Goal: Check status: Check status

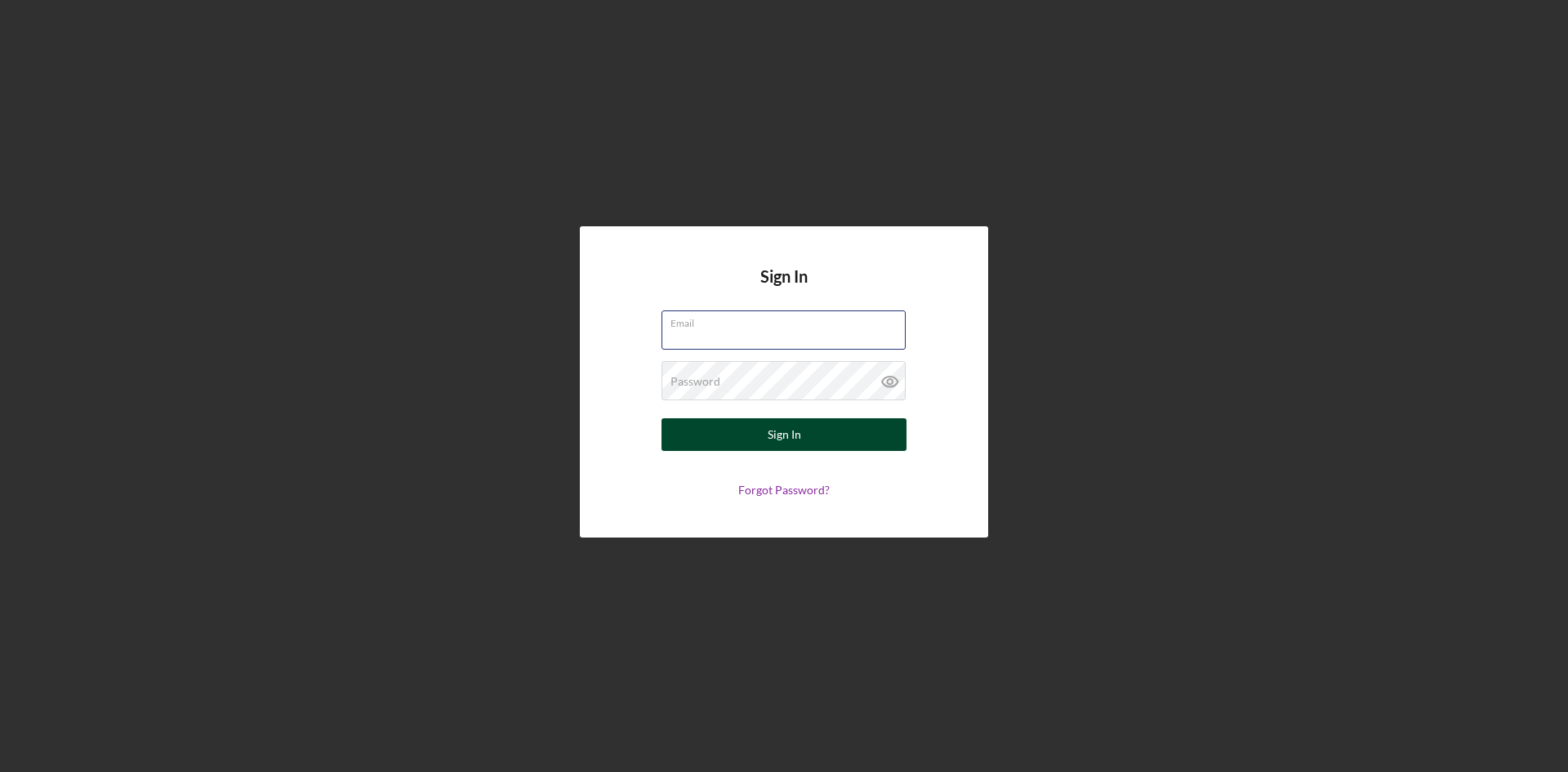
type input "[EMAIL_ADDRESS][DOMAIN_NAME]"
click at [826, 423] on button "Sign In" at bounding box center [784, 435] width 245 height 33
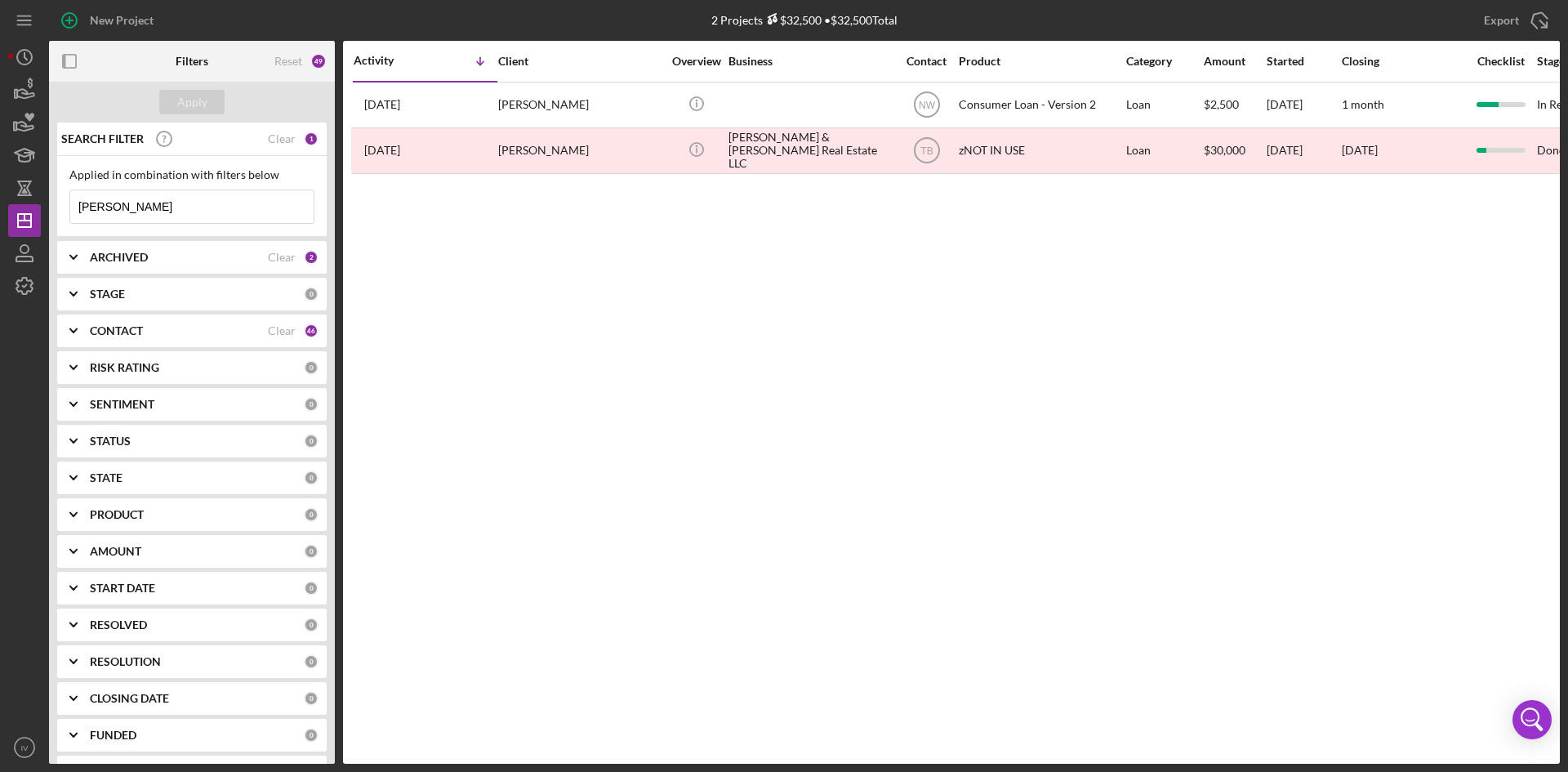
drag, startPoint x: 200, startPoint y: 206, endPoint x: -142, endPoint y: 216, distance: 342.1
click at [0, 216] on html "New Project 2 Projects $32,500 • $32,500 Total [PERSON_NAME] Export Icon/Export…" at bounding box center [784, 386] width 1568 height 772
click at [175, 193] on input "[PERSON_NAME]" at bounding box center [192, 206] width 243 height 33
drag, startPoint x: 166, startPoint y: 209, endPoint x: -49, endPoint y: 209, distance: 215.0
click at [0, 209] on html "New Project 2 Projects $32,500 • $32,500 Total [PERSON_NAME] Export Icon/Export…" at bounding box center [784, 386] width 1568 height 772
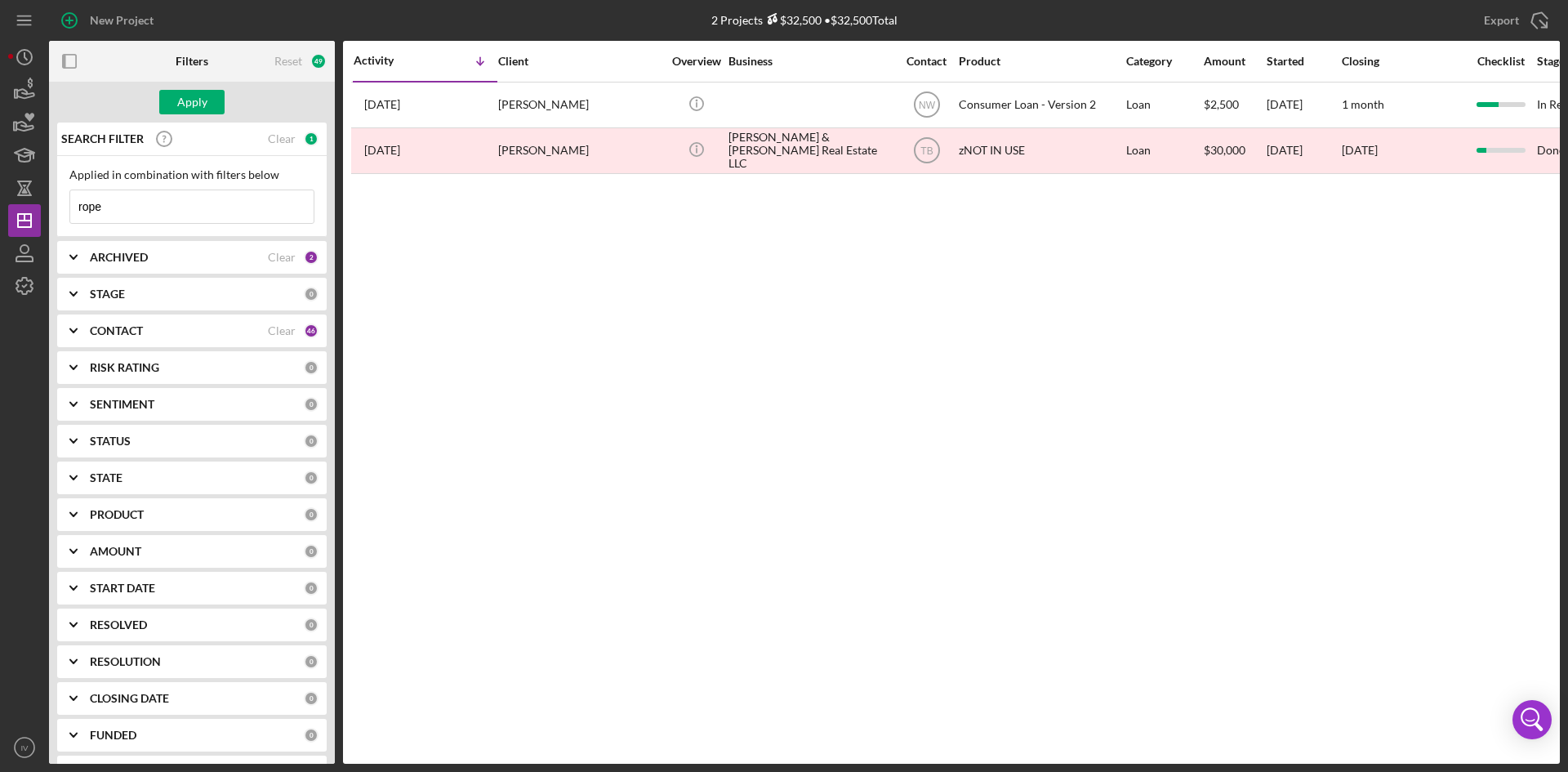
type input "[PERSON_NAME]"
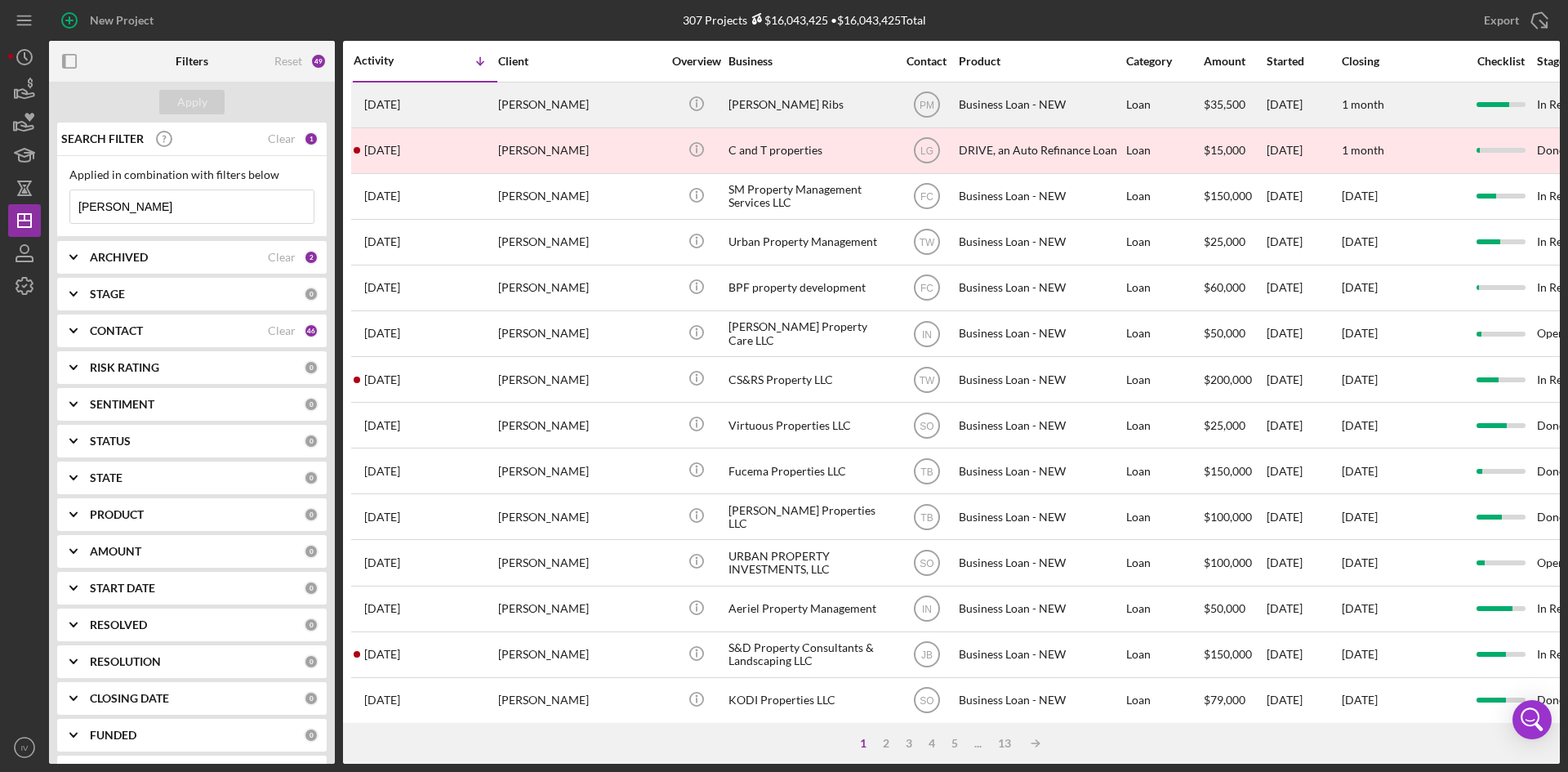
click at [604, 98] on div "[PERSON_NAME]" at bounding box center [579, 105] width 164 height 44
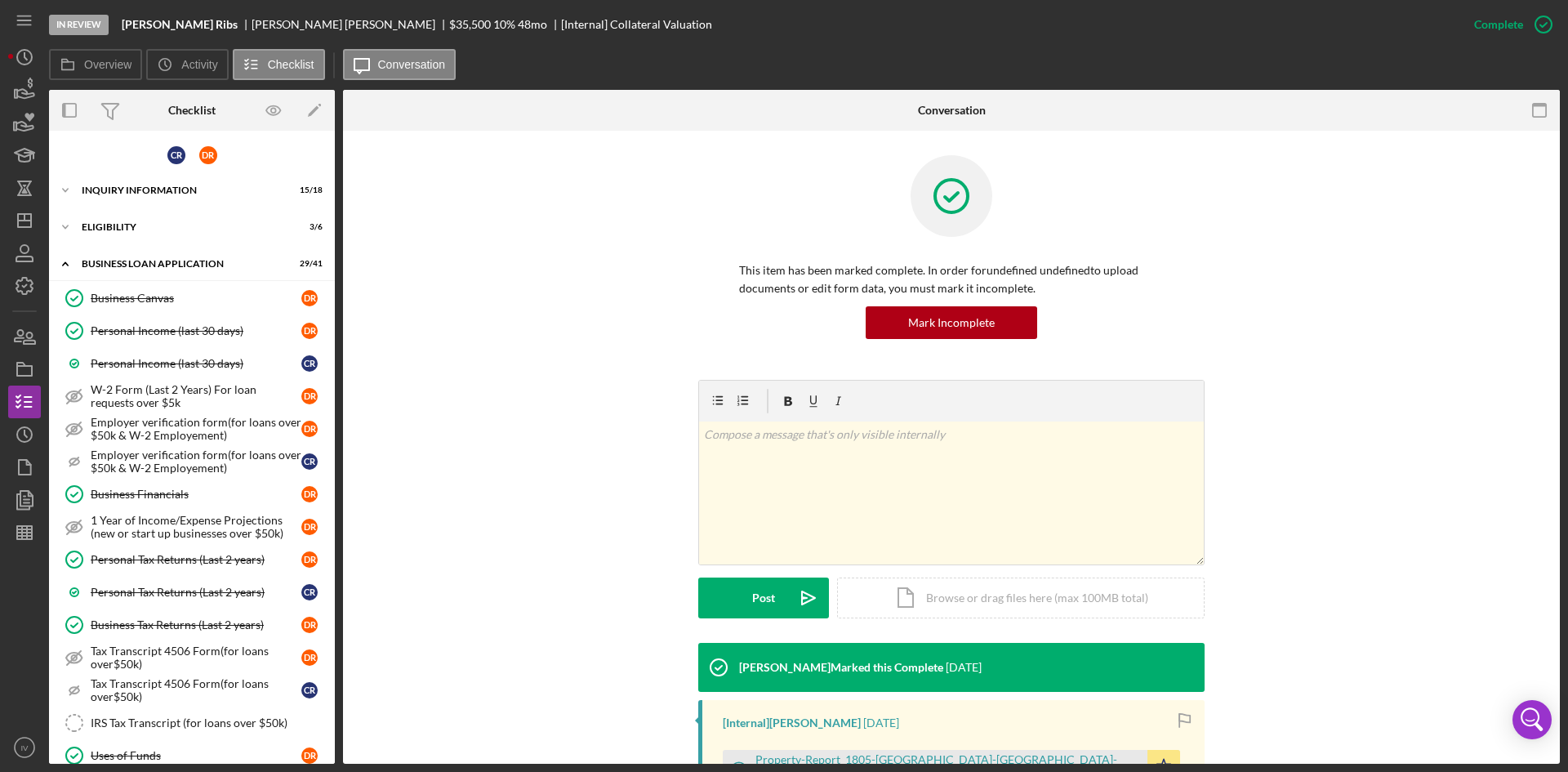
scroll to position [984, 0]
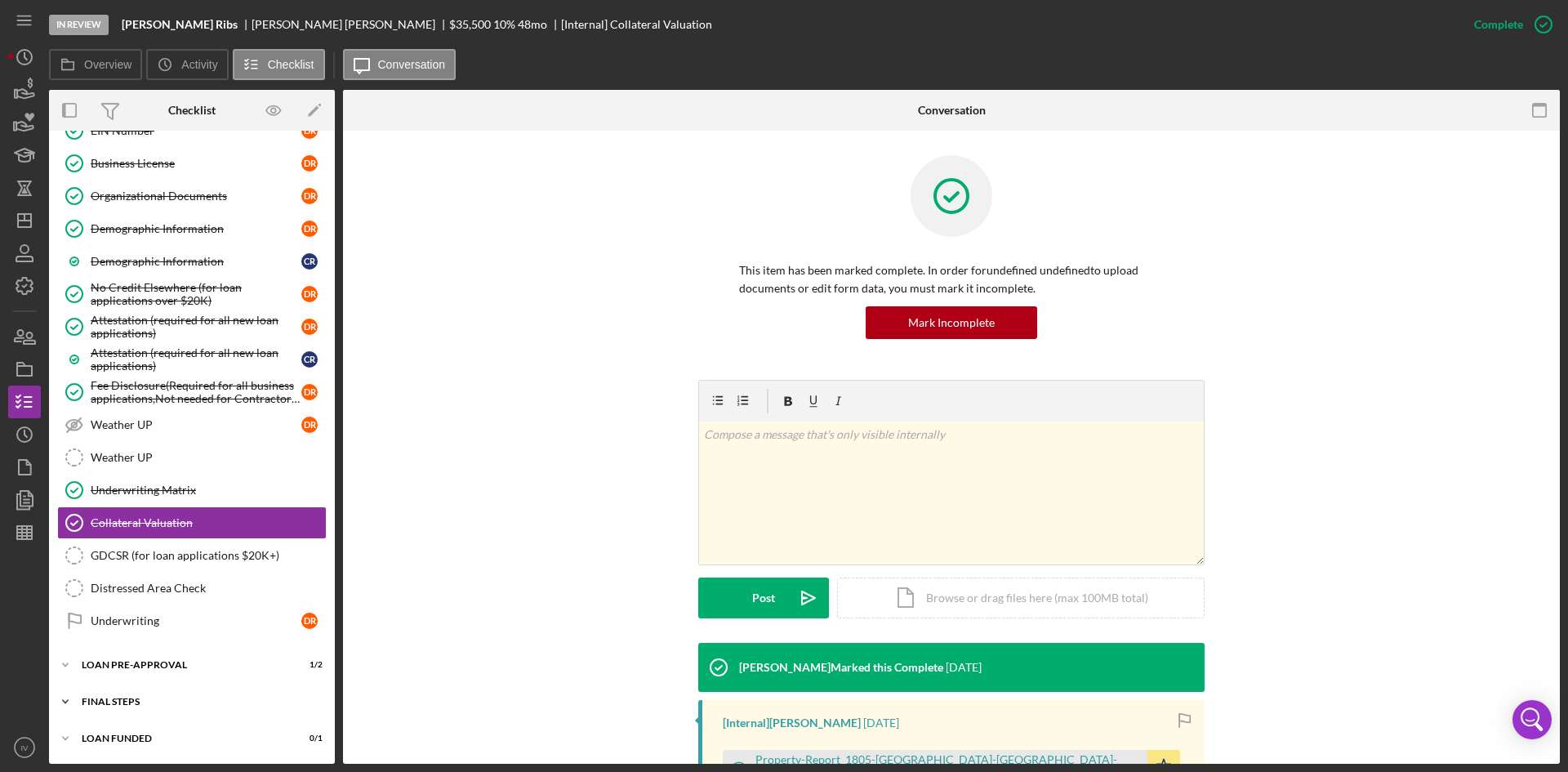
click at [91, 705] on div "FINAL STEPS" at bounding box center [198, 701] width 232 height 10
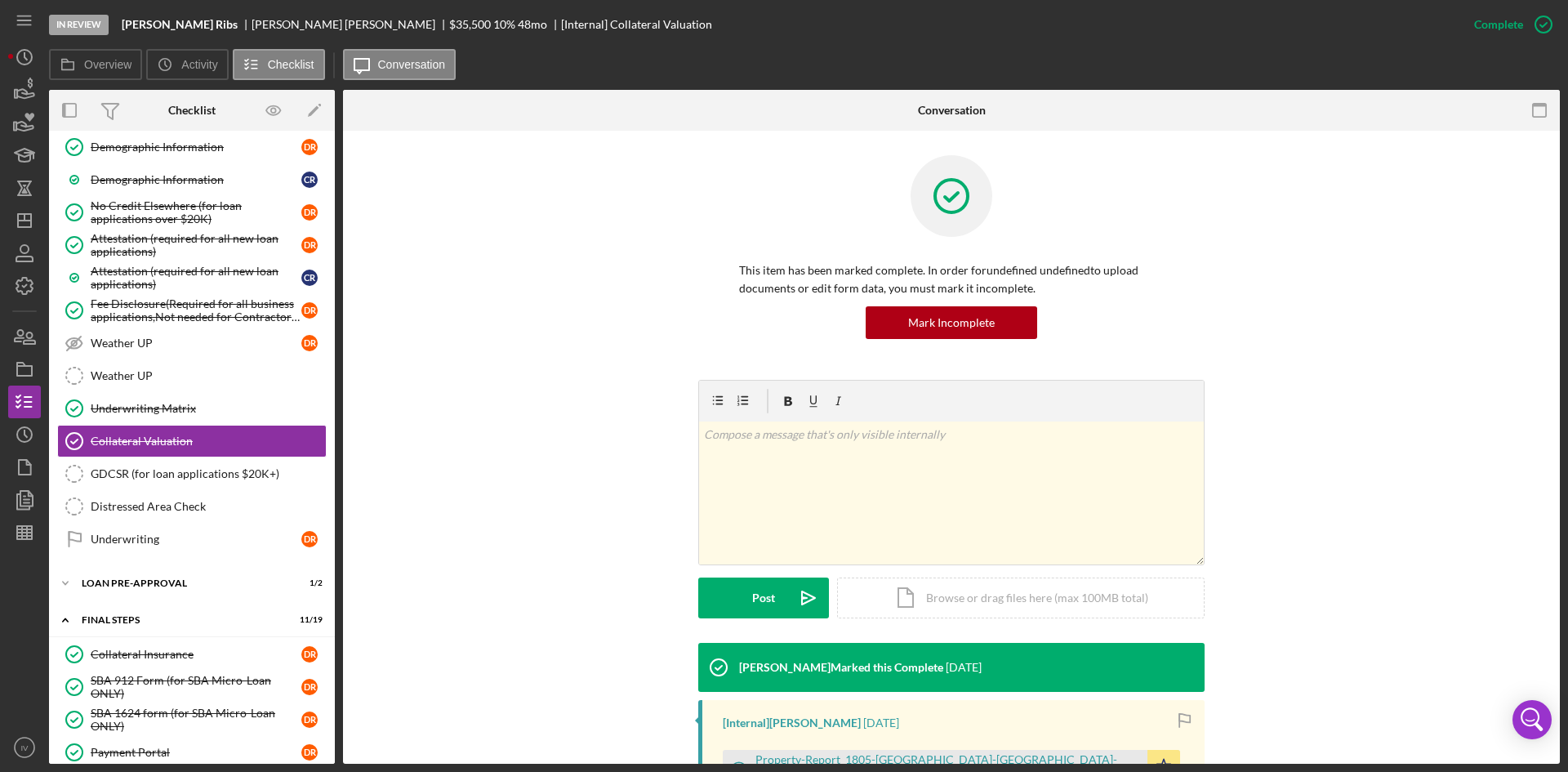
scroll to position [739, 0]
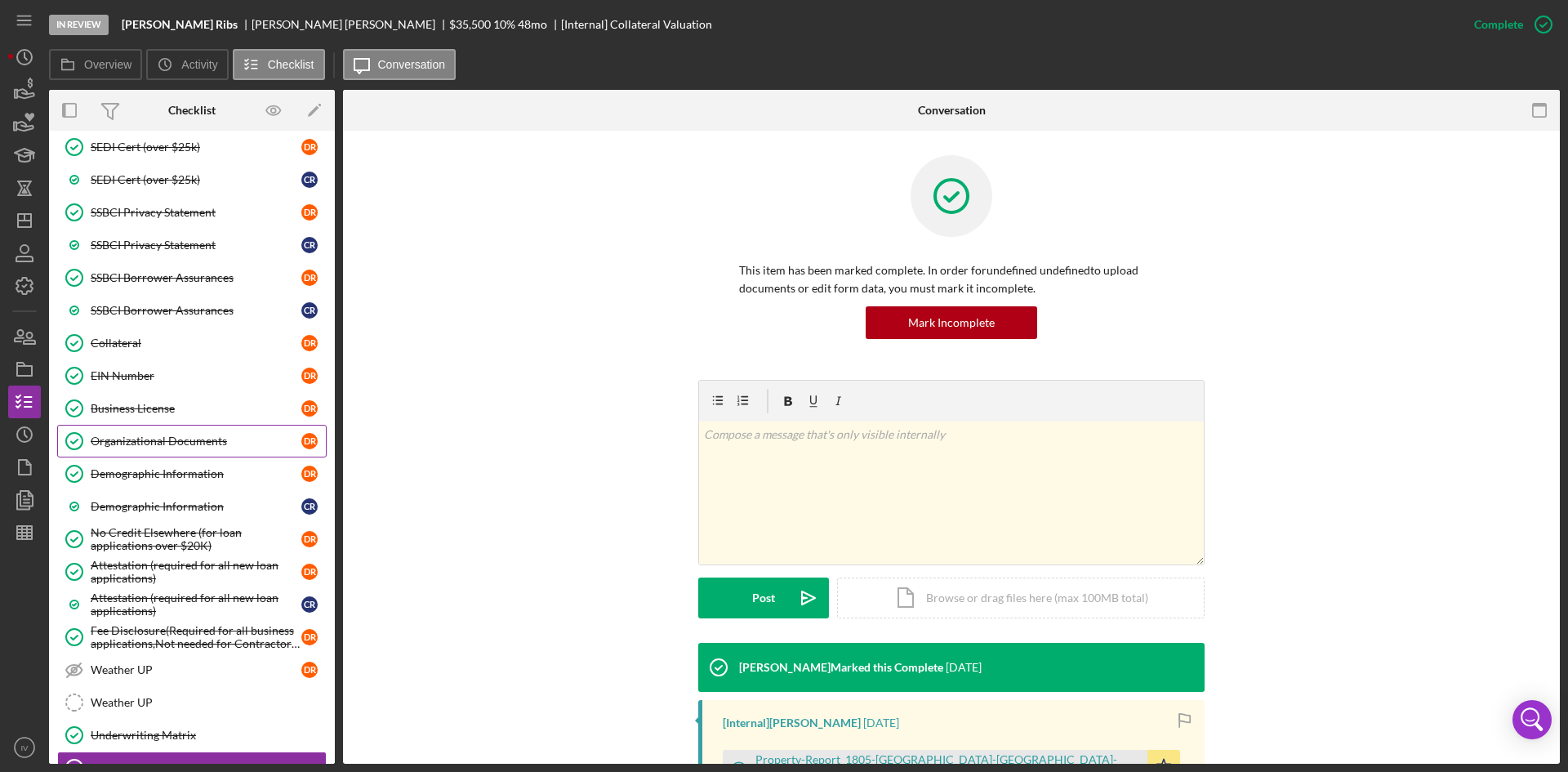
click at [172, 446] on div "Organizational Documents" at bounding box center [197, 441] width 211 height 13
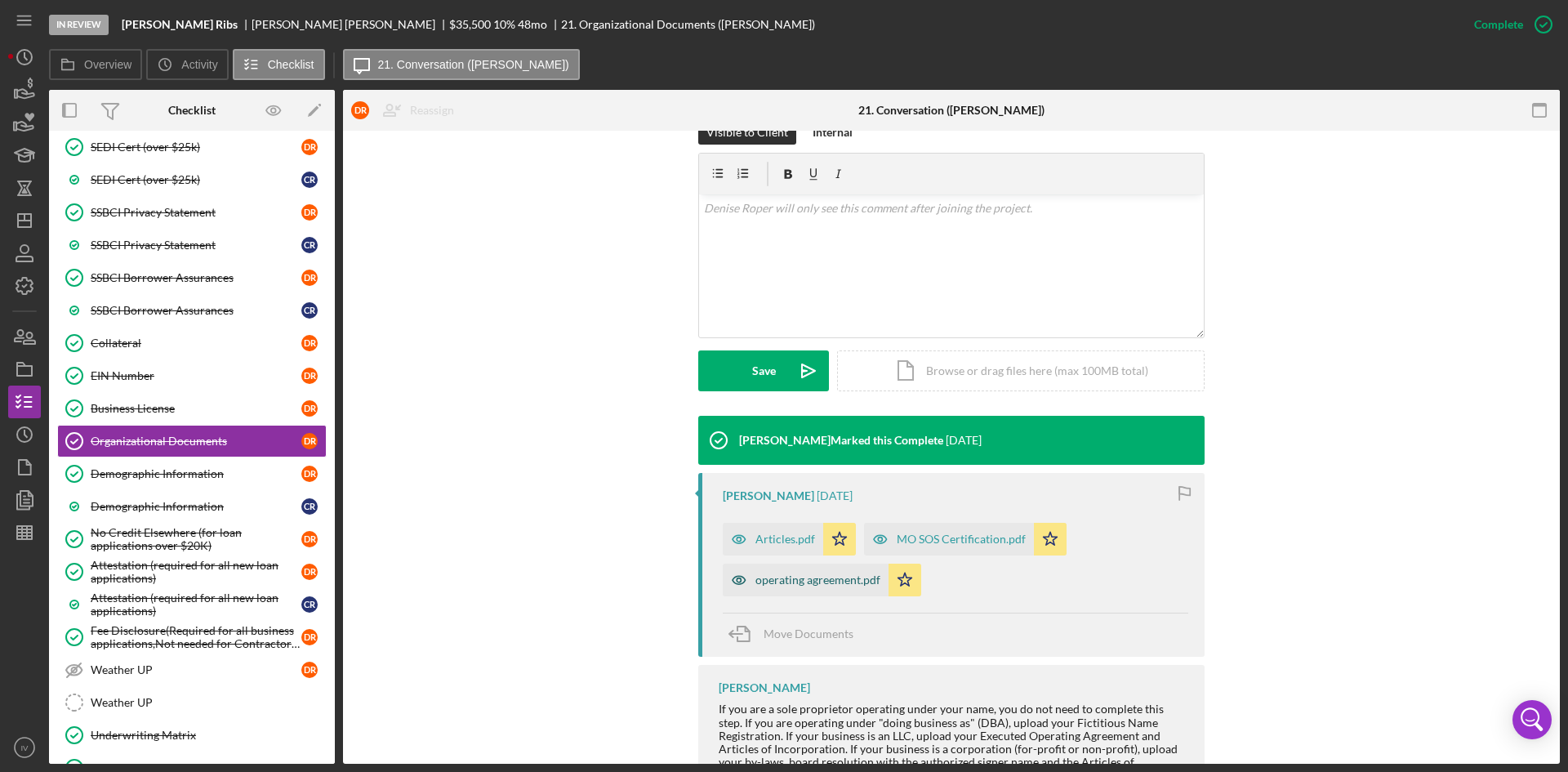
scroll to position [298, 0]
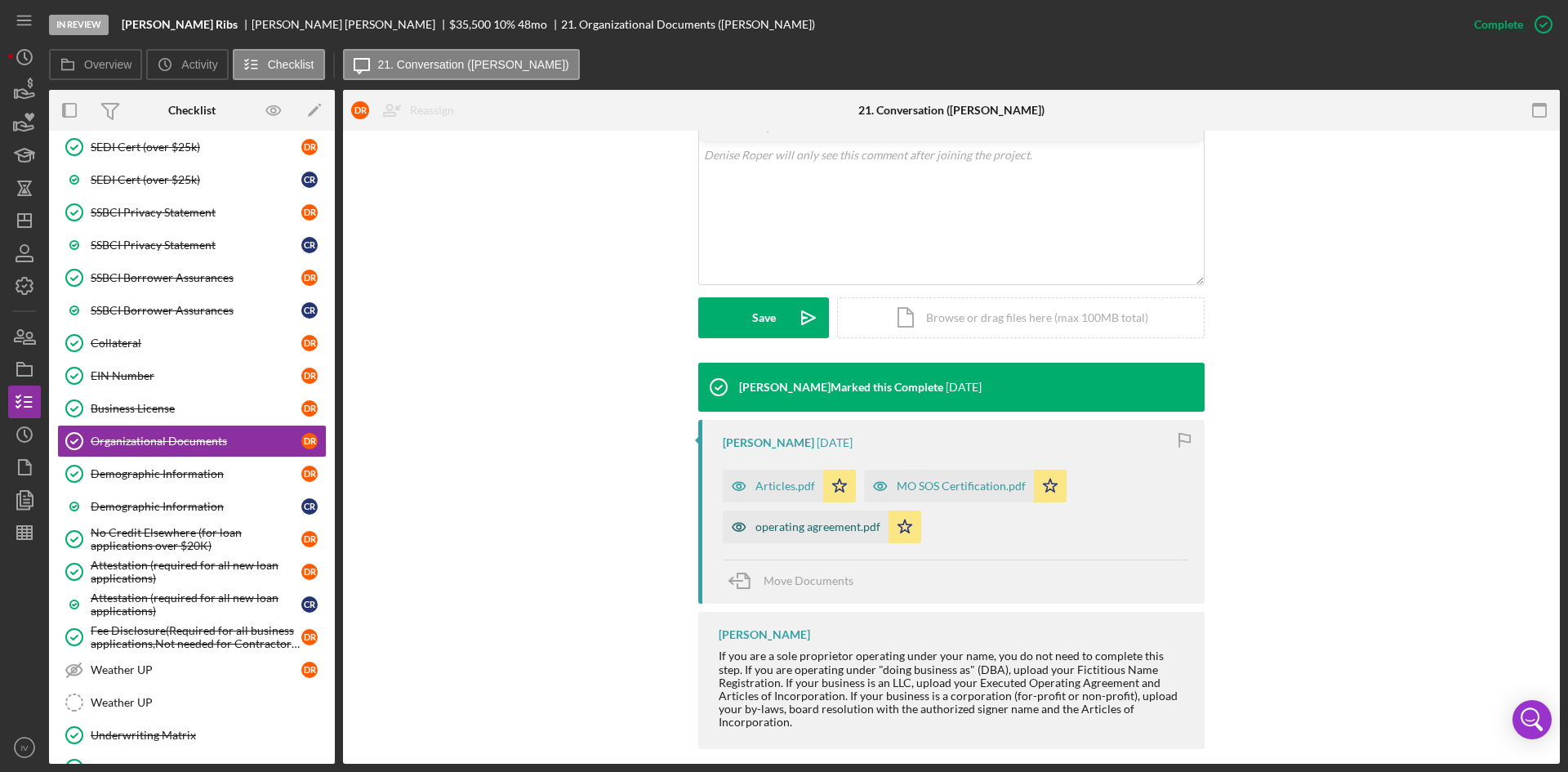
click at [790, 520] on div "operating agreement.pdf" at bounding box center [817, 526] width 125 height 13
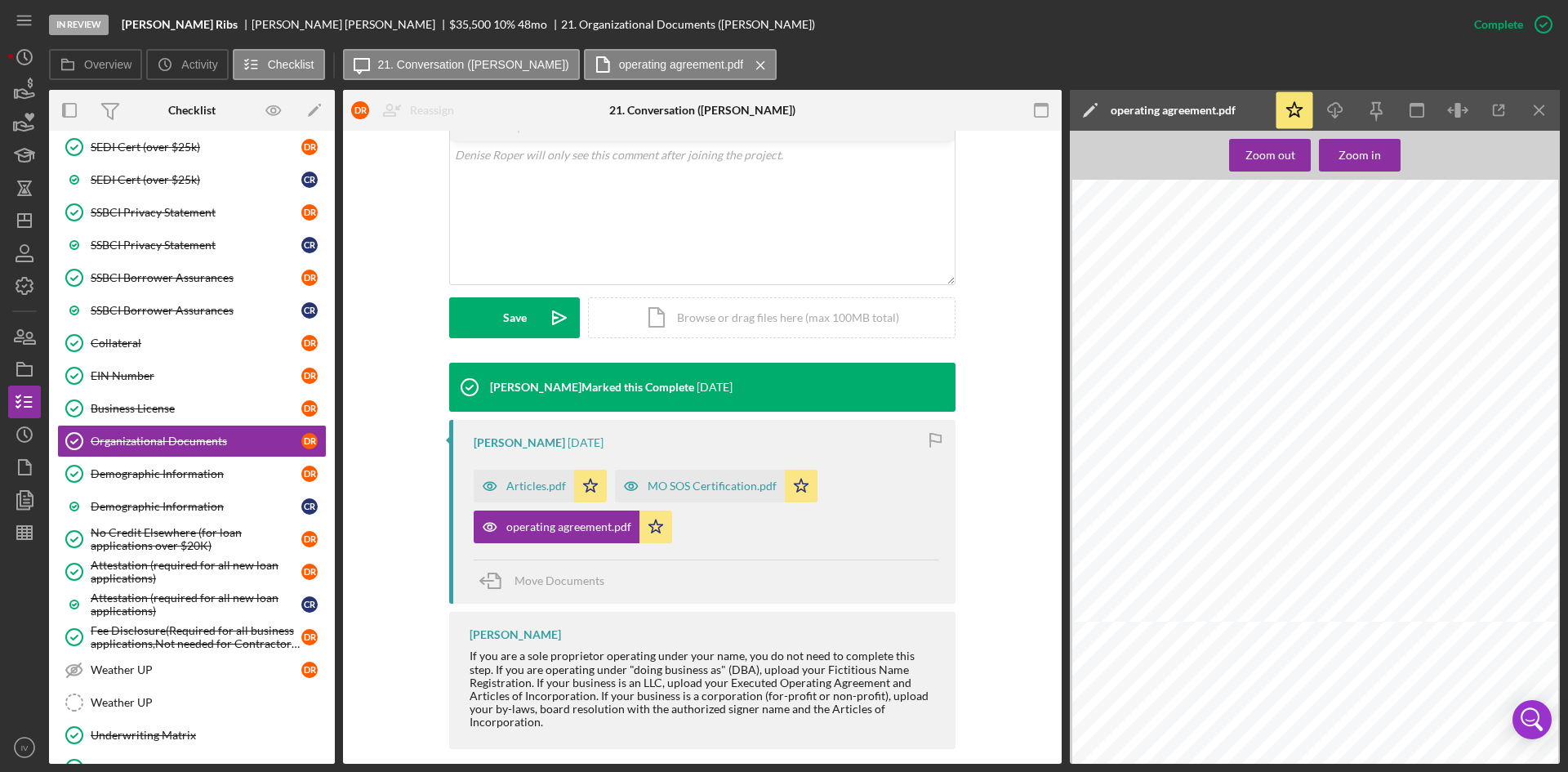
scroll to position [0, 0]
click at [514, 470] on div "Articles.pdf" at bounding box center [524, 486] width 101 height 33
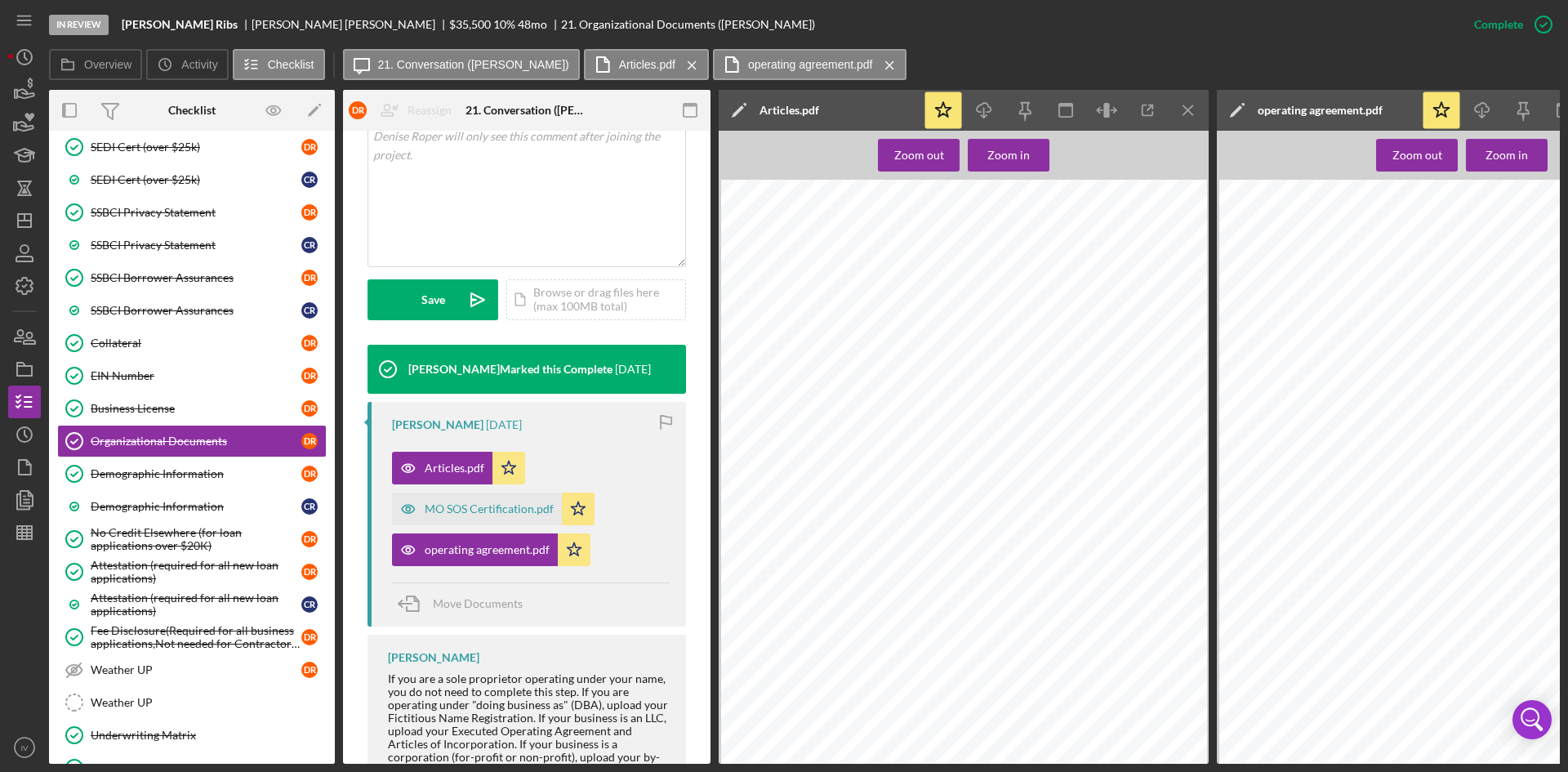
scroll to position [0, 8]
click at [1186, 101] on icon "Icon/Menu Close" at bounding box center [1189, 110] width 37 height 37
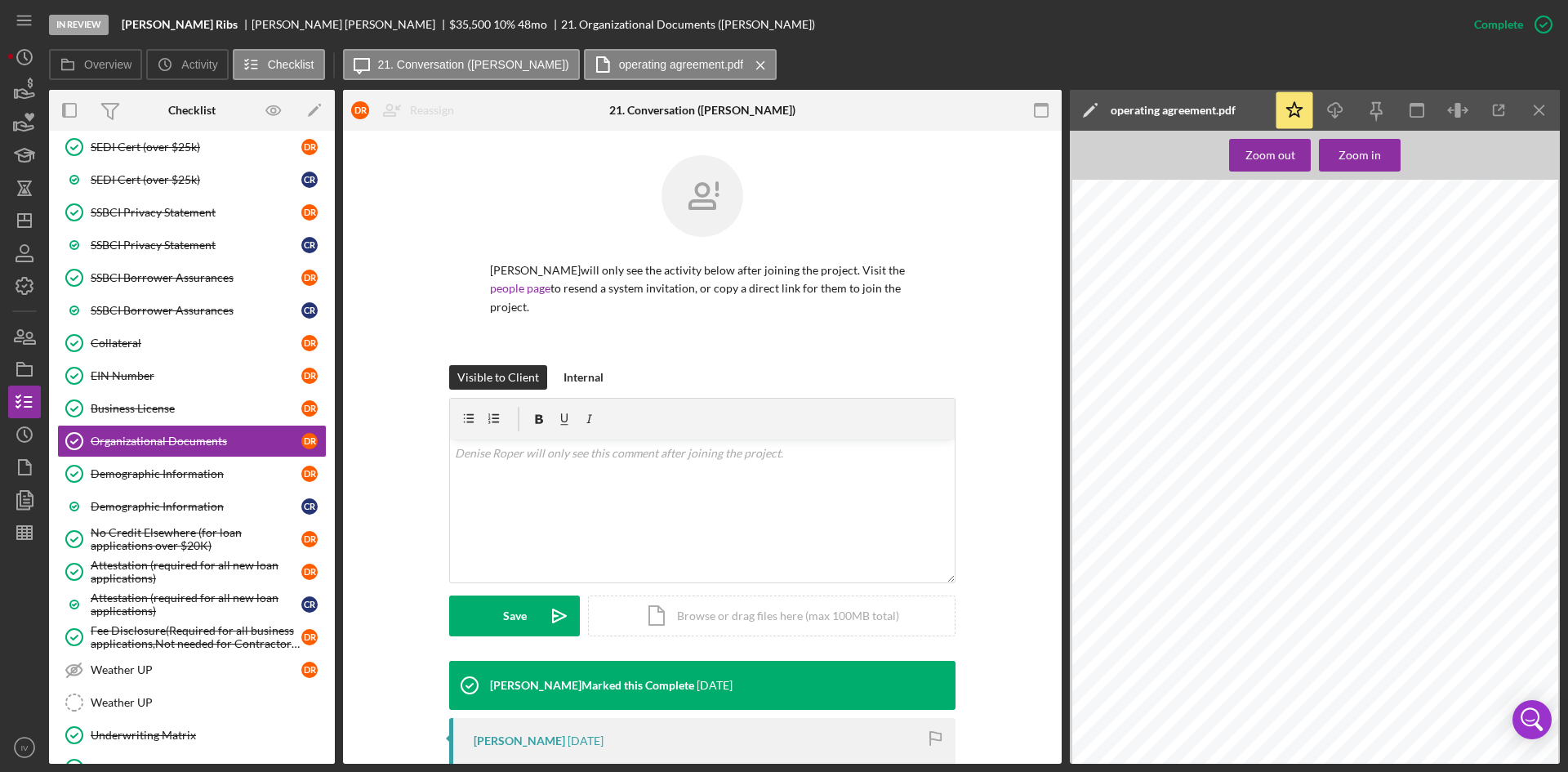
scroll to position [298, 0]
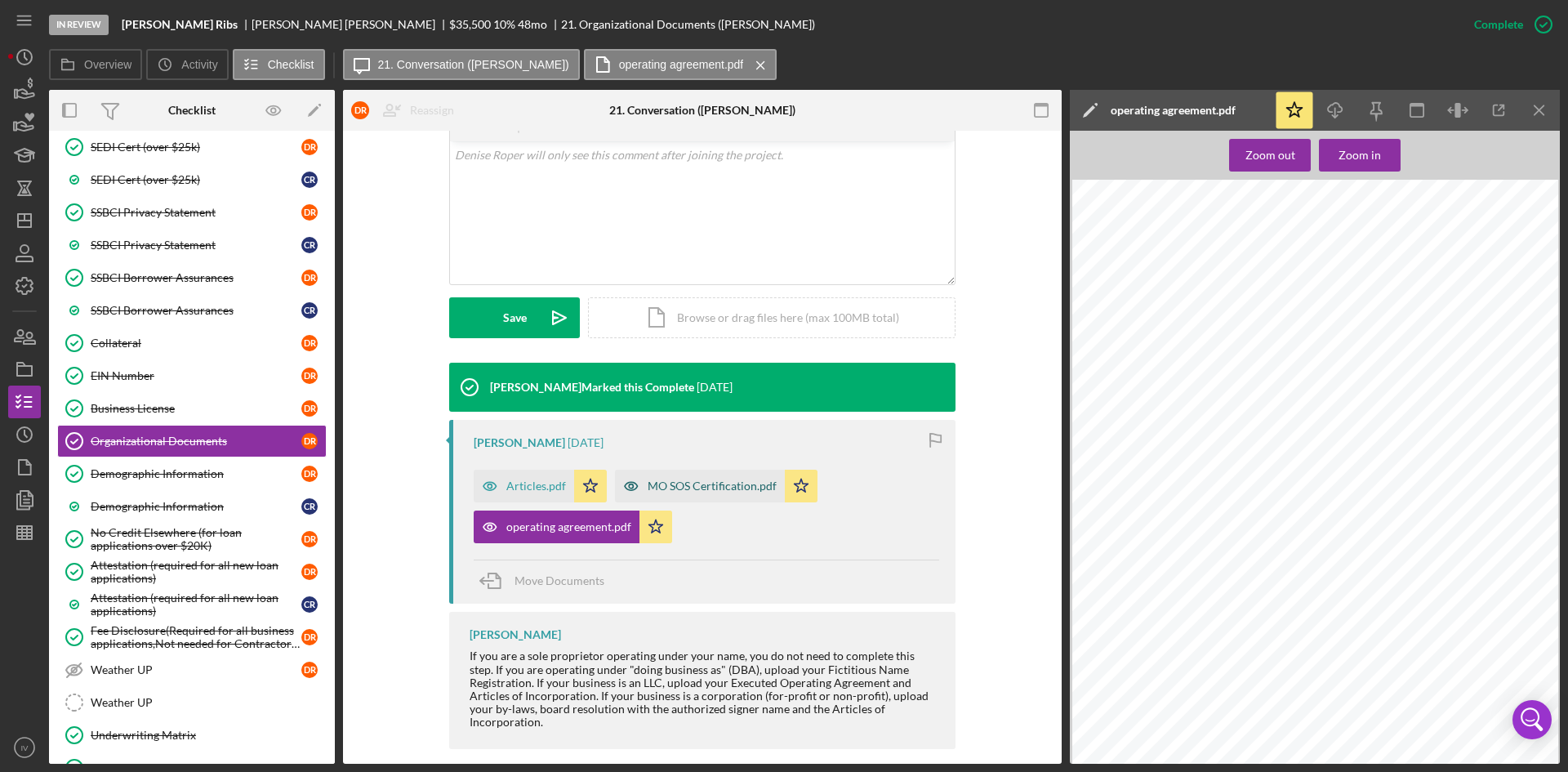
click at [686, 479] on div "MO SOS Certification.pdf" at bounding box center [712, 485] width 129 height 13
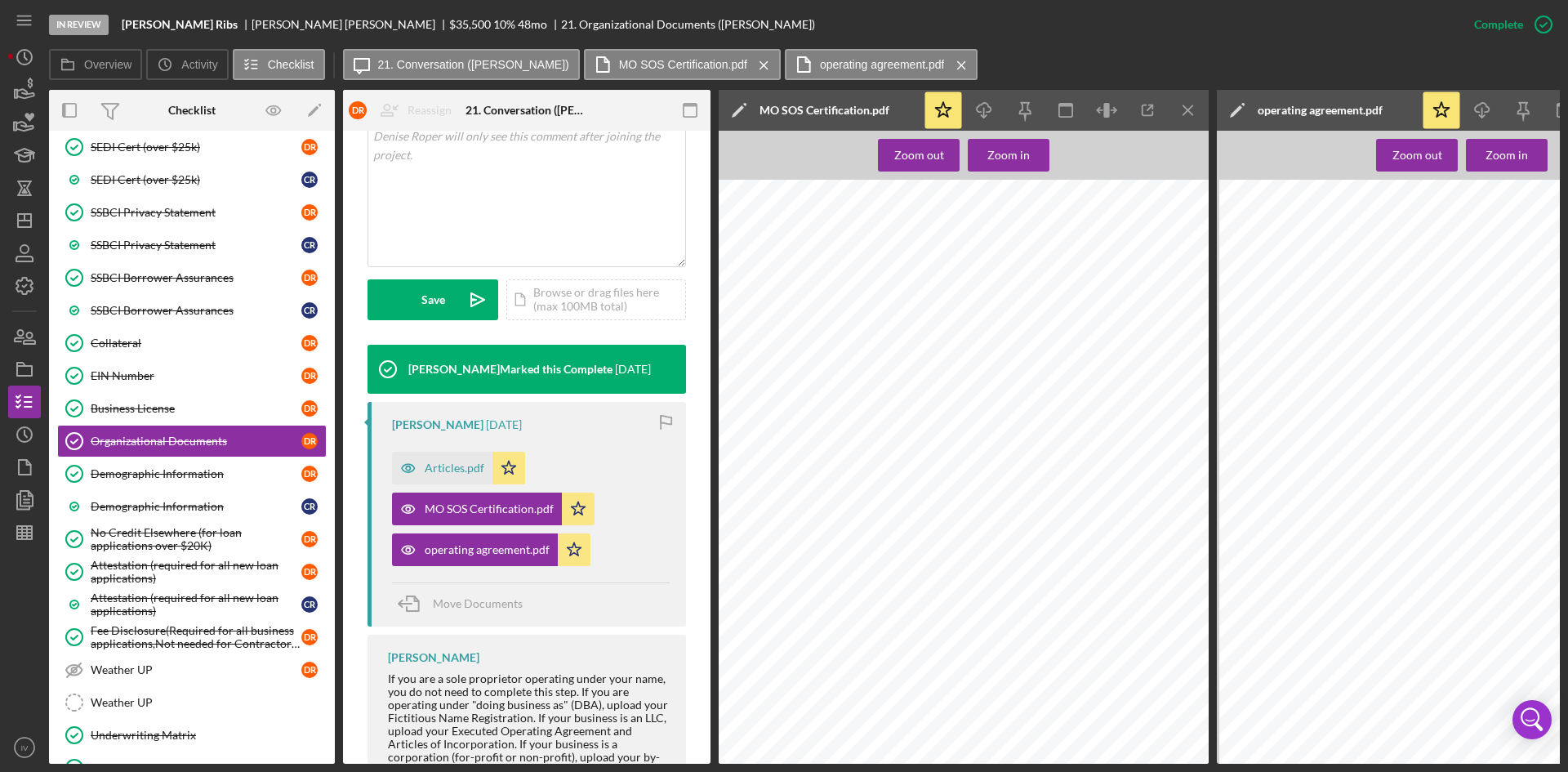
scroll to position [80, 0]
click at [454, 474] on div "Articles.pdf" at bounding box center [455, 467] width 60 height 13
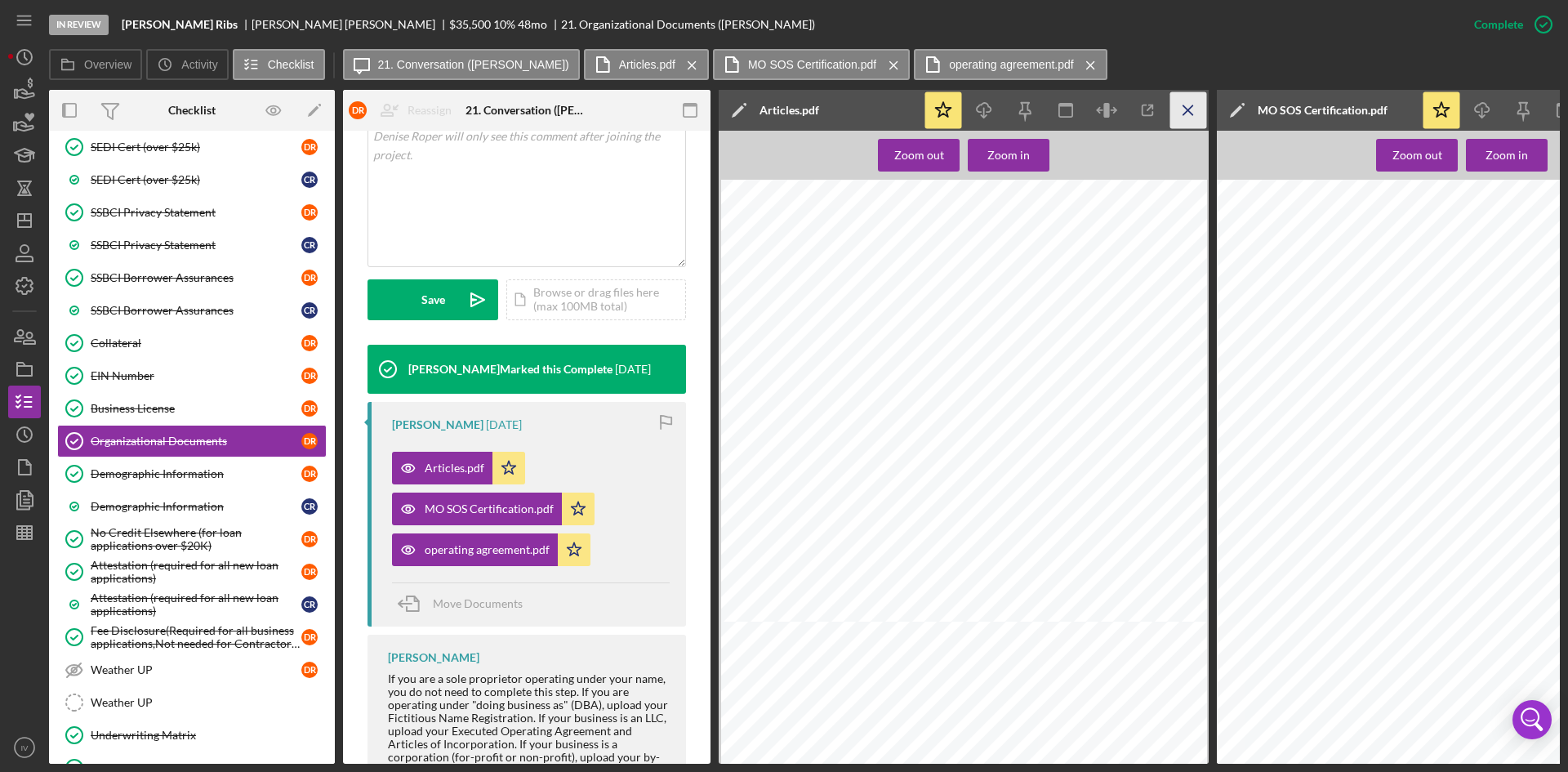
click at [1178, 106] on icon "Icon/Menu Close" at bounding box center [1189, 110] width 37 height 37
click at [1192, 97] on icon "Icon/Menu Close" at bounding box center [1189, 110] width 37 height 37
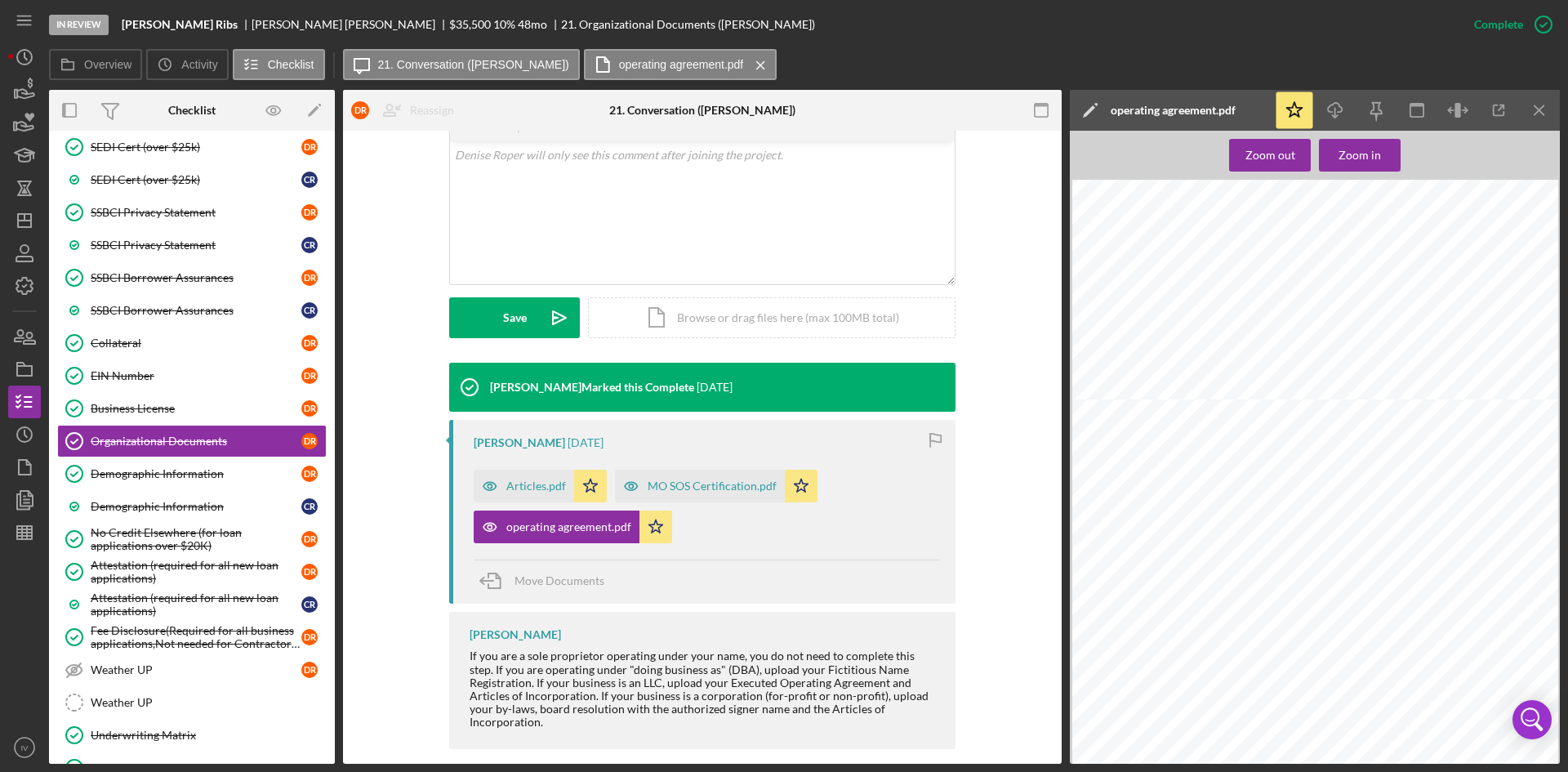
scroll to position [6290, 8]
drag, startPoint x: 29, startPoint y: 216, endPoint x: 47, endPoint y: 223, distance: 19.3
click at [29, 216] on icon "Icon/Dashboard" at bounding box center [24, 221] width 41 height 41
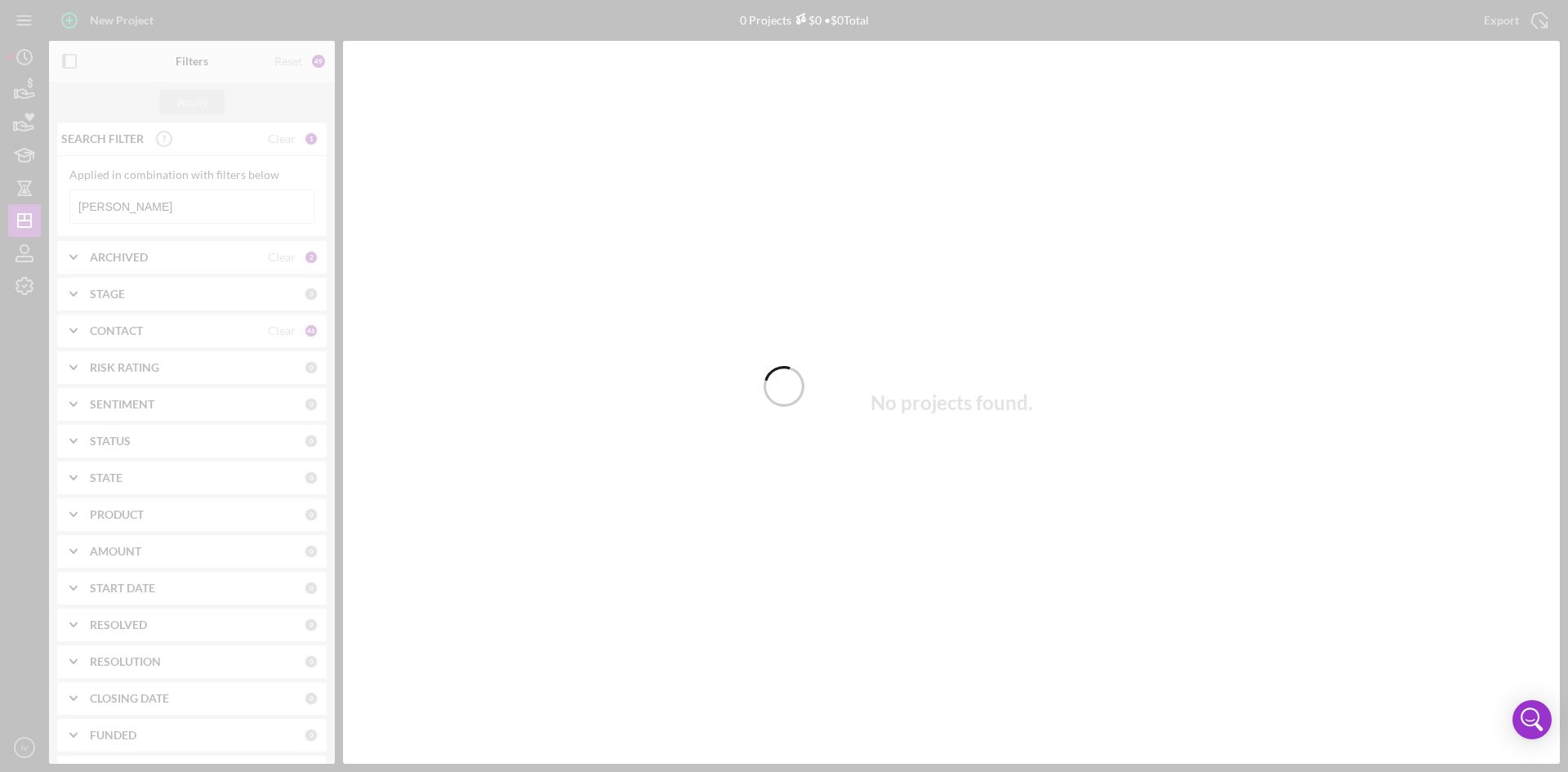
click at [165, 206] on div at bounding box center [784, 386] width 1568 height 772
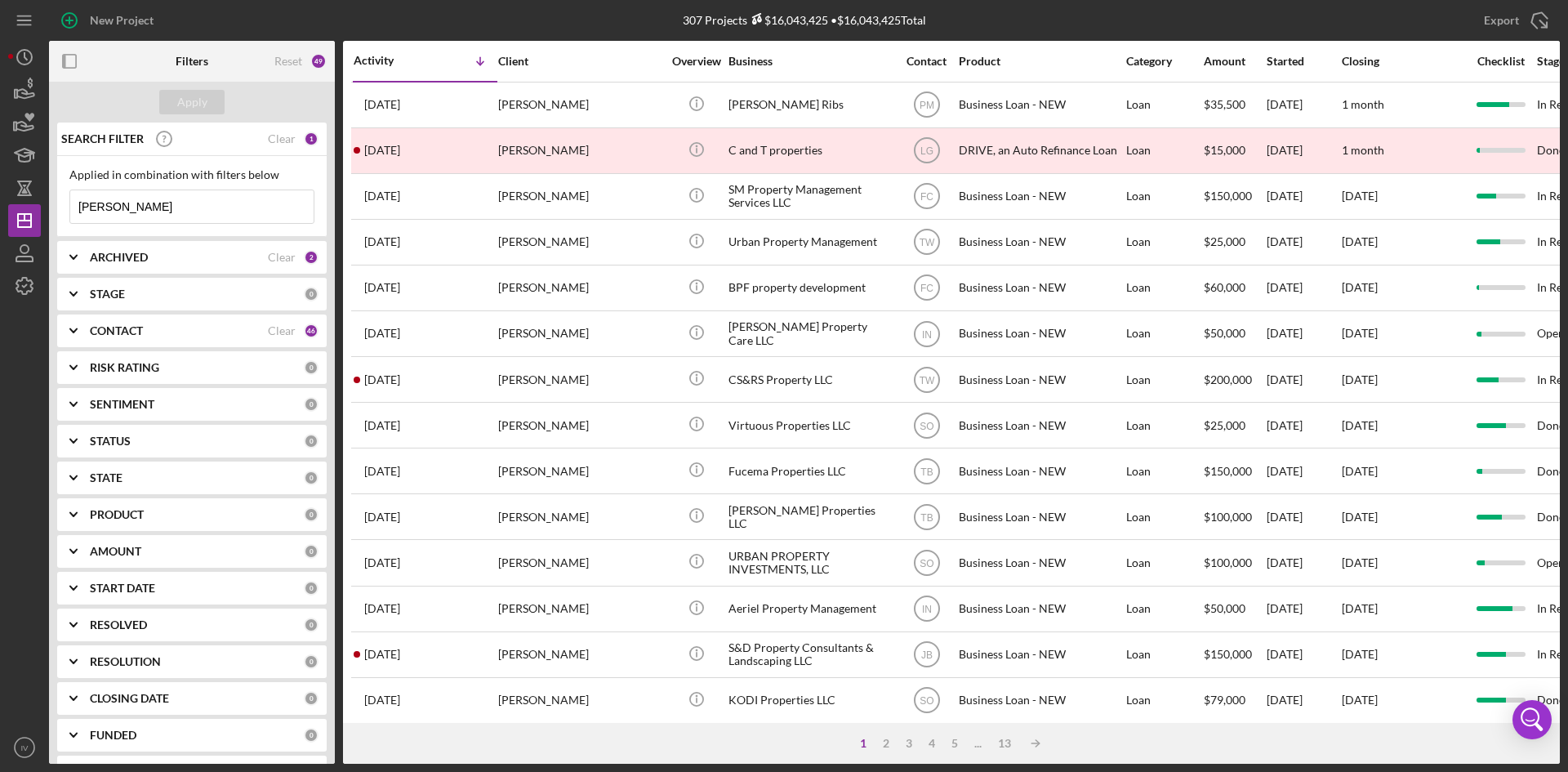
drag, startPoint x: 175, startPoint y: 211, endPoint x: 53, endPoint y: 203, distance: 122.3
click at [53, 203] on div "SEARCH FILTER Clear 1 Applied in combination with filters below [PERSON_NAME] I…" at bounding box center [192, 444] width 286 height 641
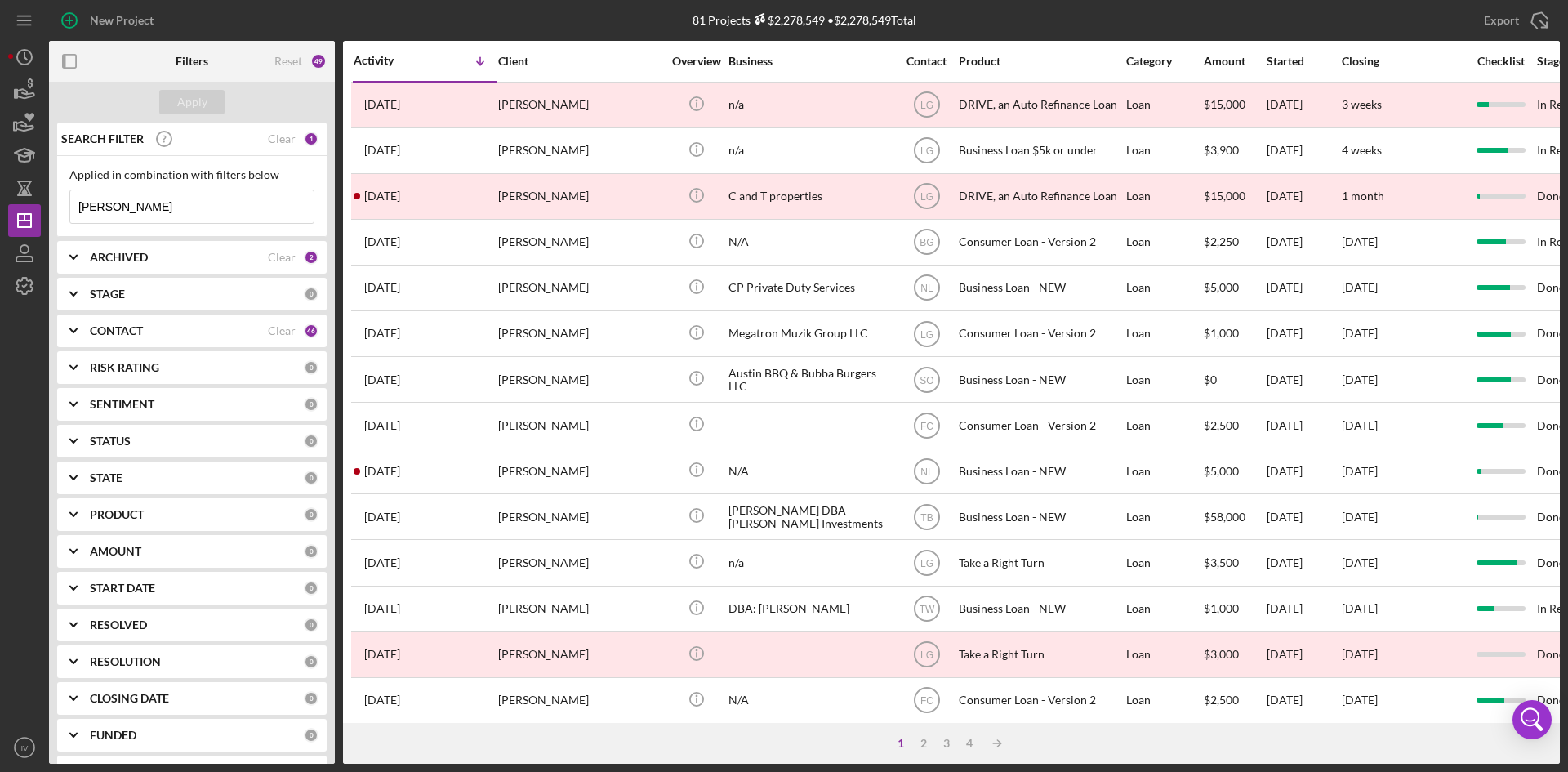
type input "[PERSON_NAME]"
click at [523, 104] on div "[PERSON_NAME]" at bounding box center [579, 105] width 164 height 44
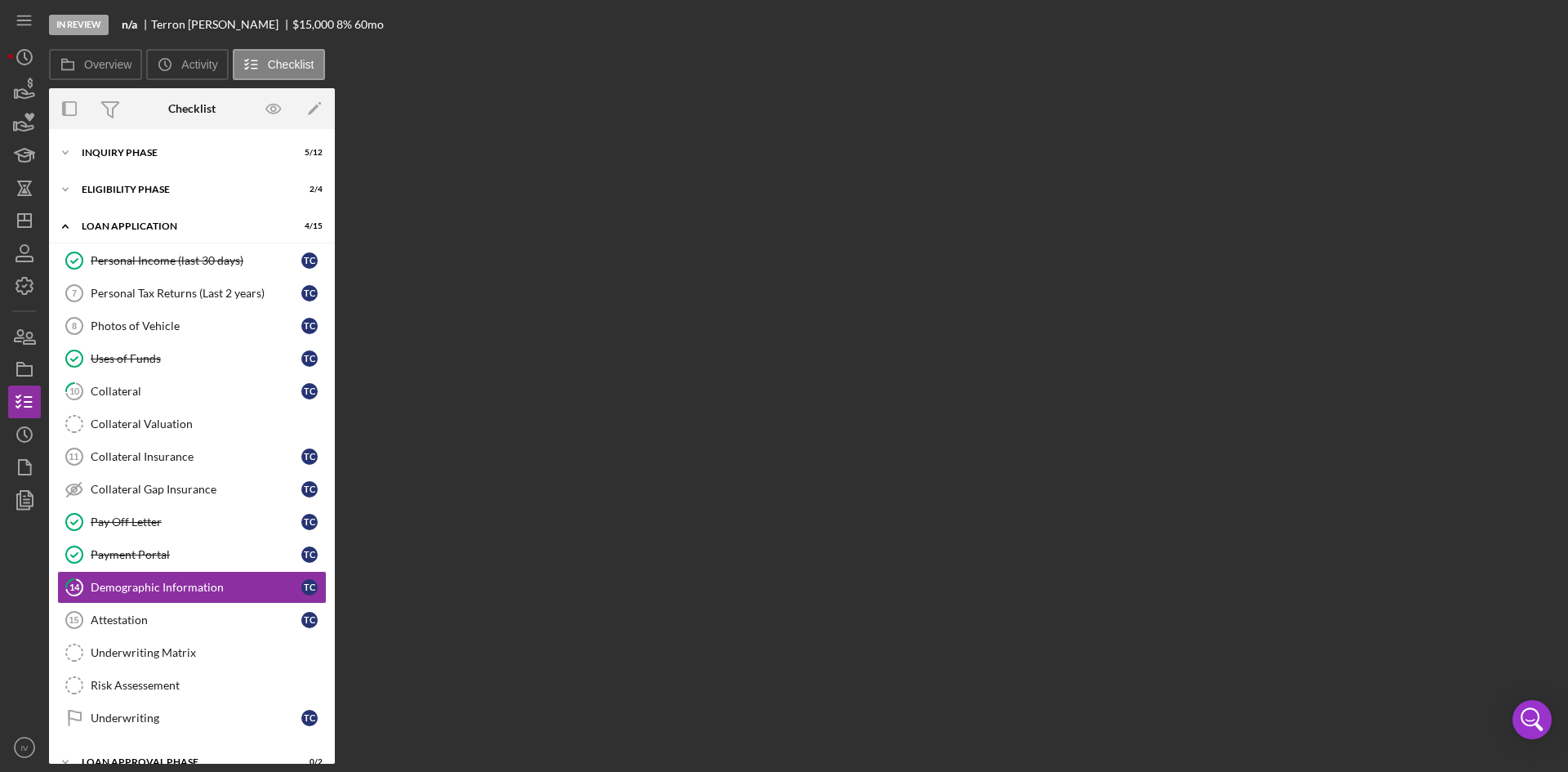
scroll to position [97, 0]
